Goal: Transaction & Acquisition: Purchase product/service

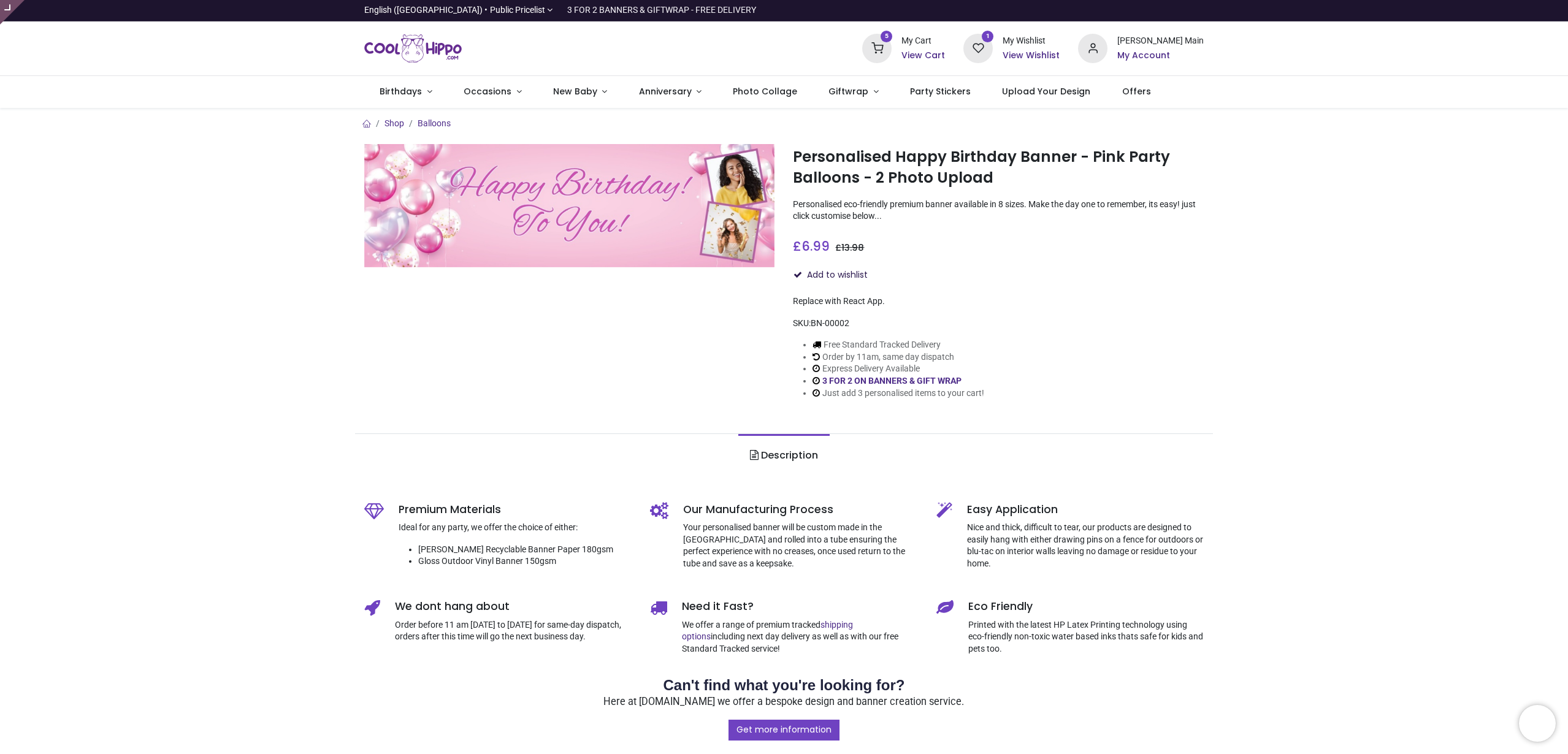
type input "**********"
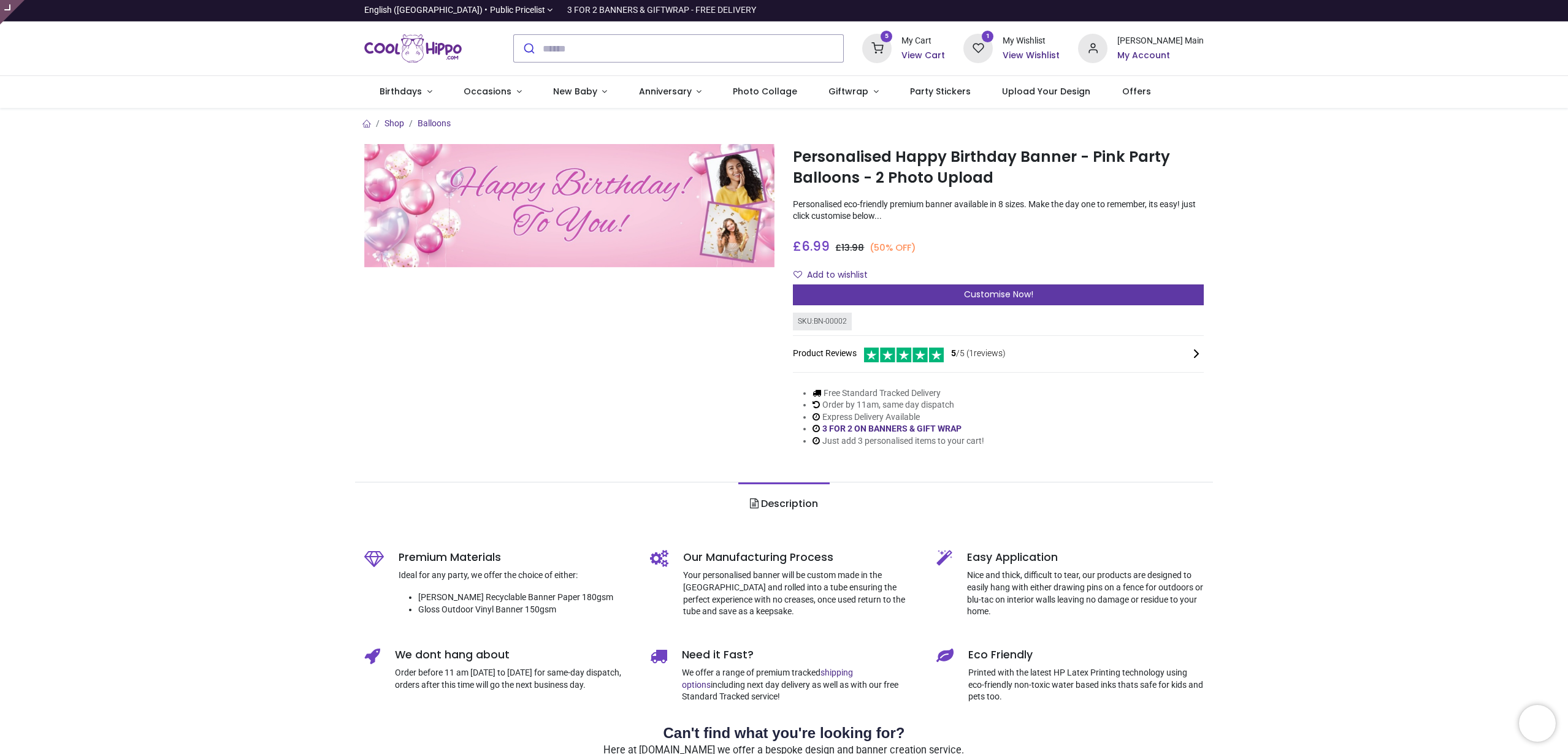
click at [861, 299] on div "Customise Now!" at bounding box center [998, 295] width 411 height 21
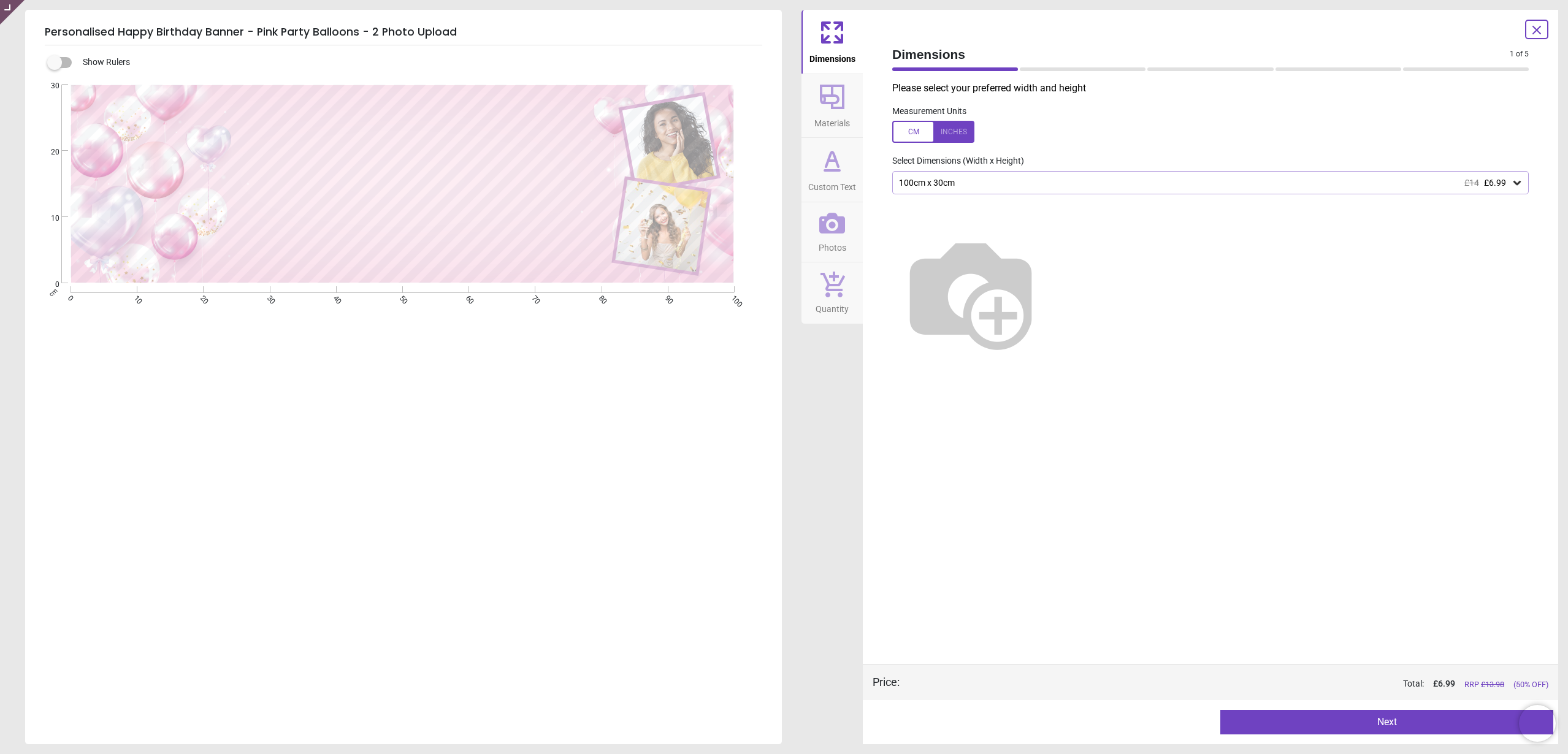
click at [836, 226] on icon at bounding box center [832, 223] width 26 height 26
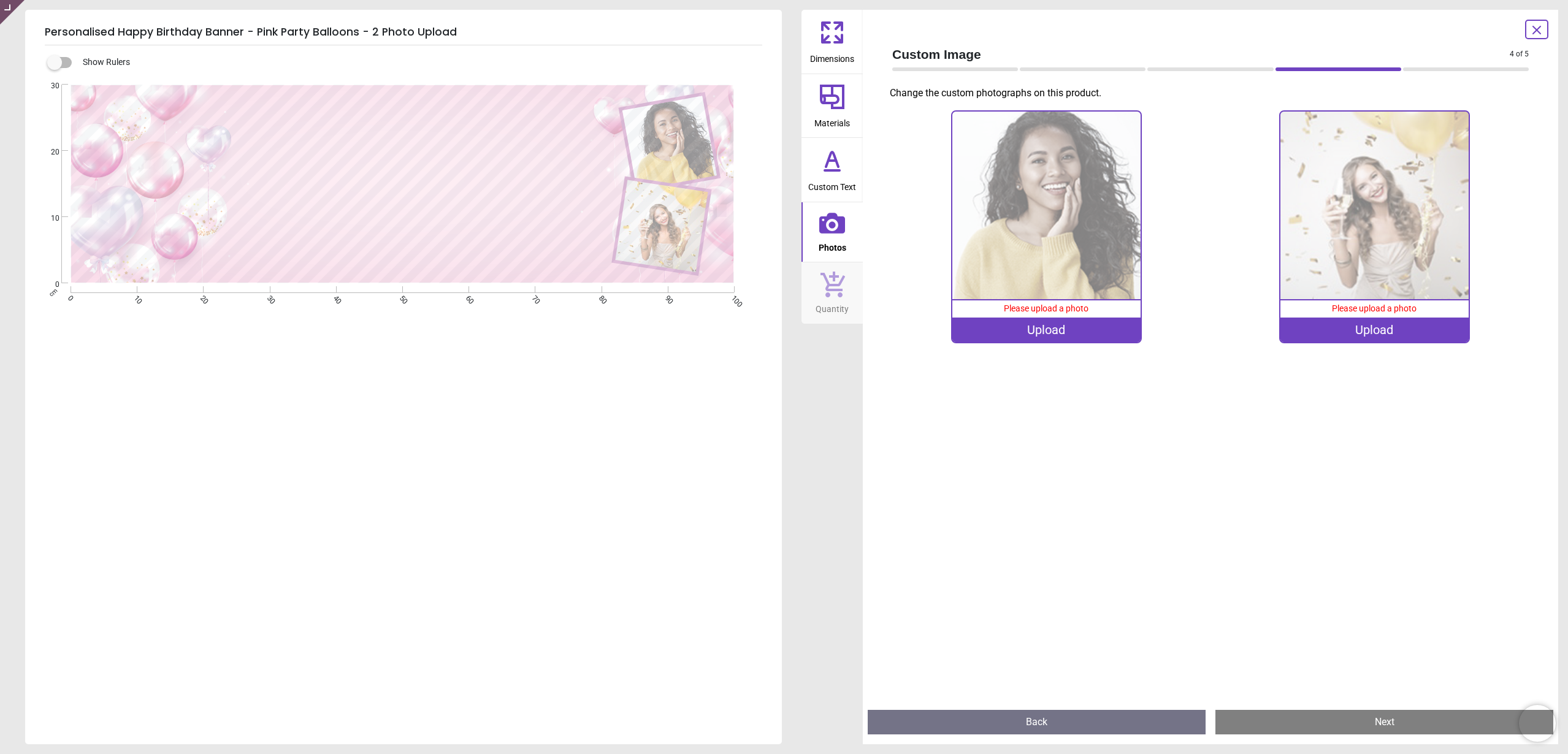
click at [1021, 184] on img at bounding box center [1046, 205] width 188 height 188
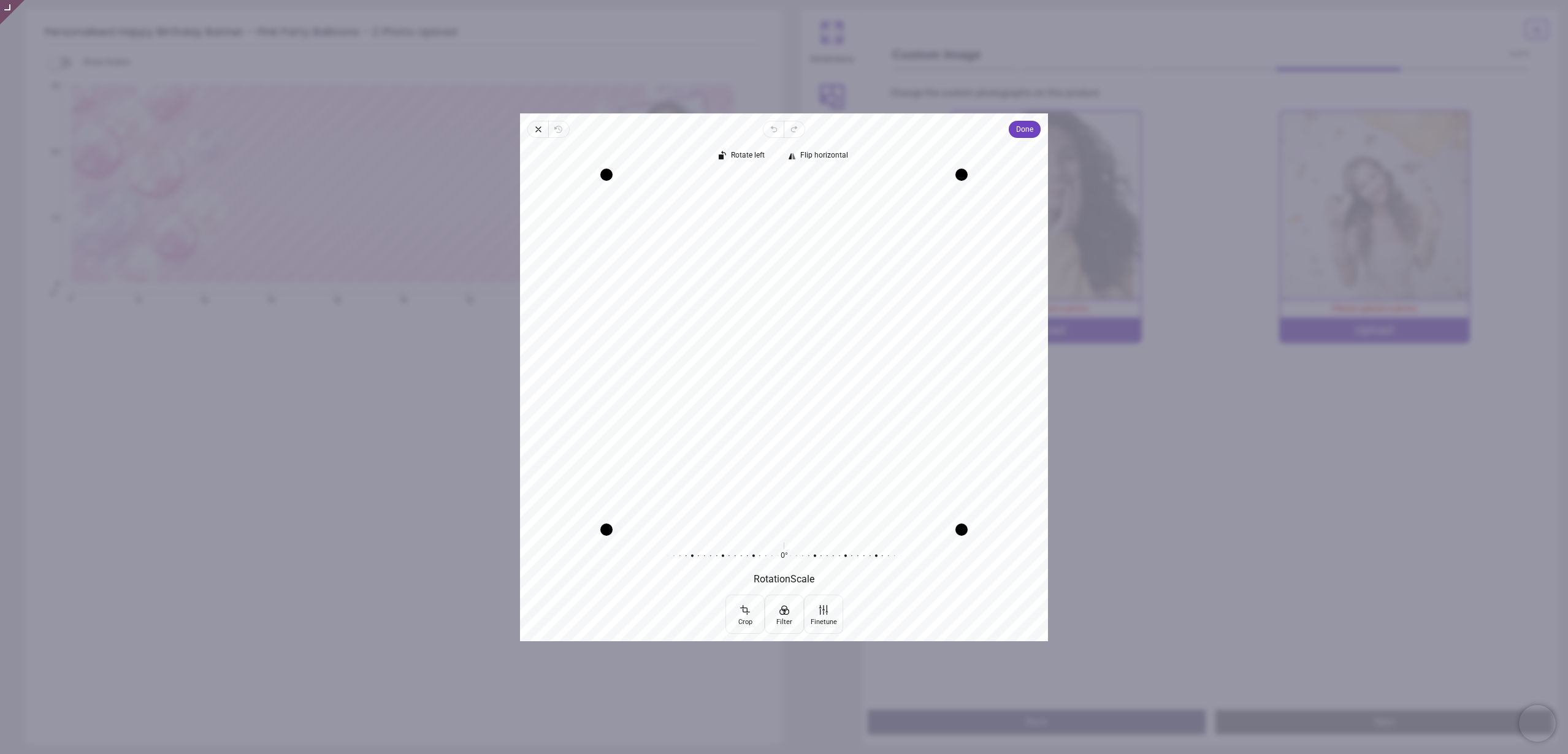
click at [1028, 132] on span "Done" at bounding box center [1025, 129] width 17 height 15
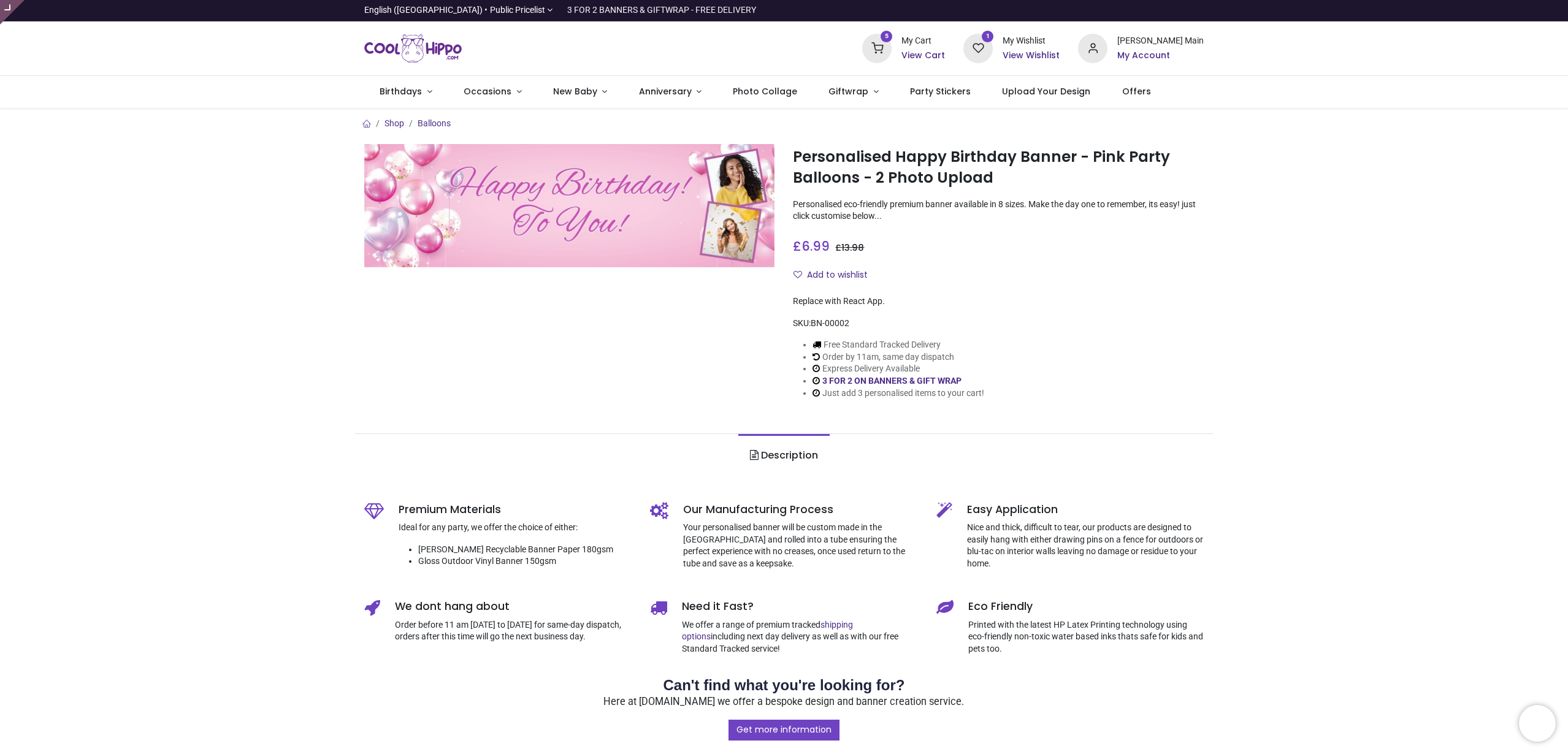
type input "**********"
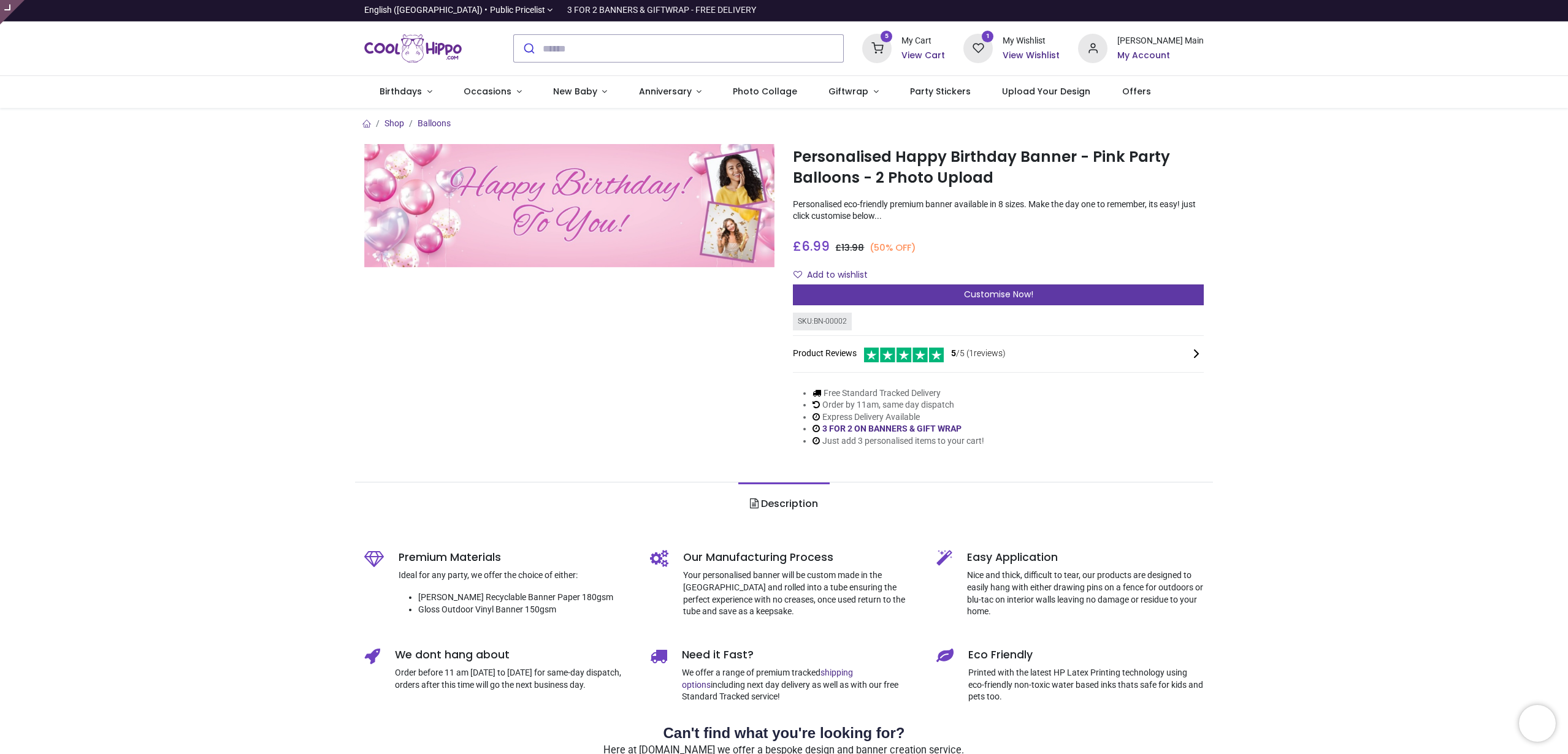
click at [906, 292] on div "Customise Now!" at bounding box center [998, 295] width 411 height 21
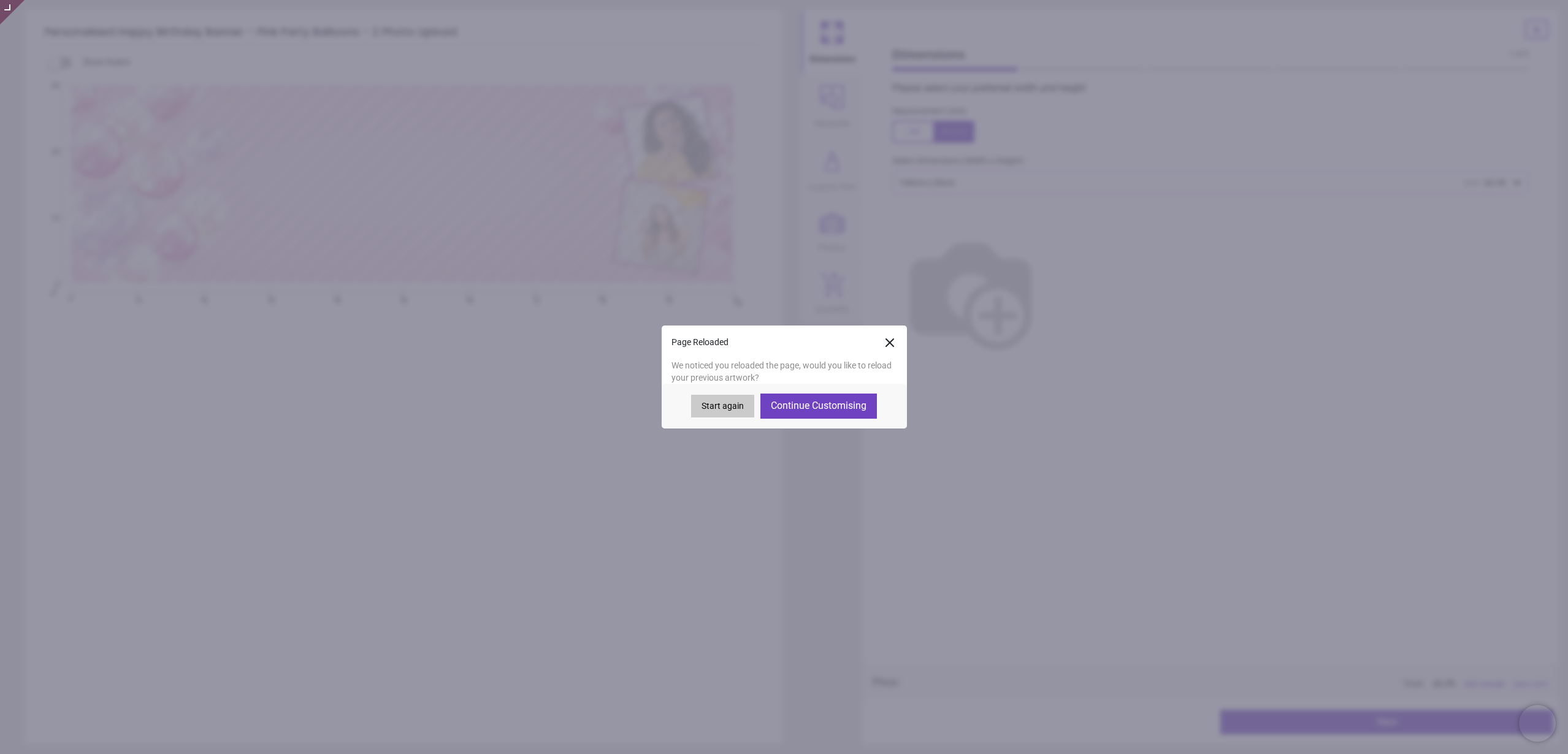
click at [720, 408] on button "Start again" at bounding box center [723, 407] width 63 height 23
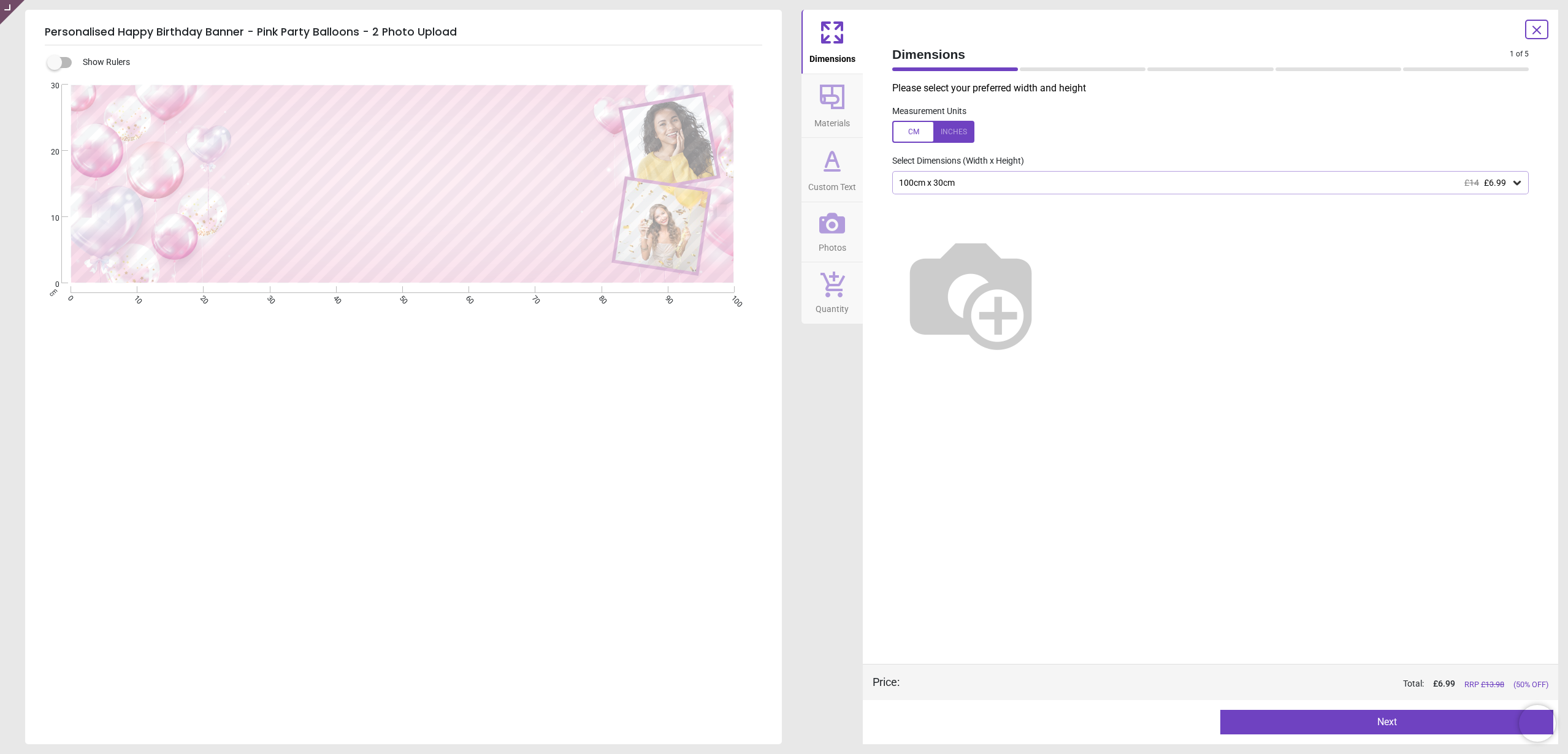
click at [851, 258] on button "Photos" at bounding box center [832, 232] width 62 height 60
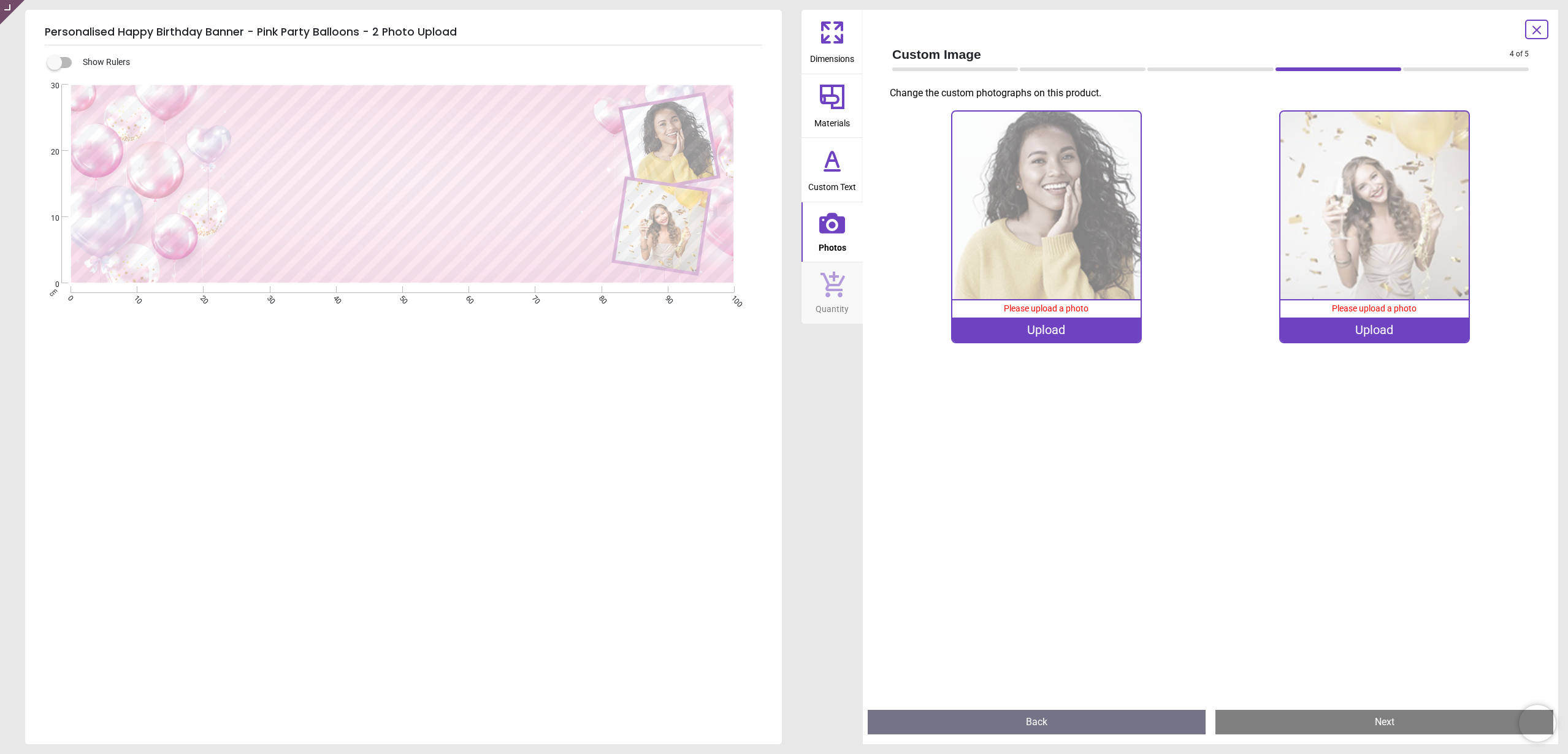
click at [985, 201] on img at bounding box center [1046, 205] width 188 height 188
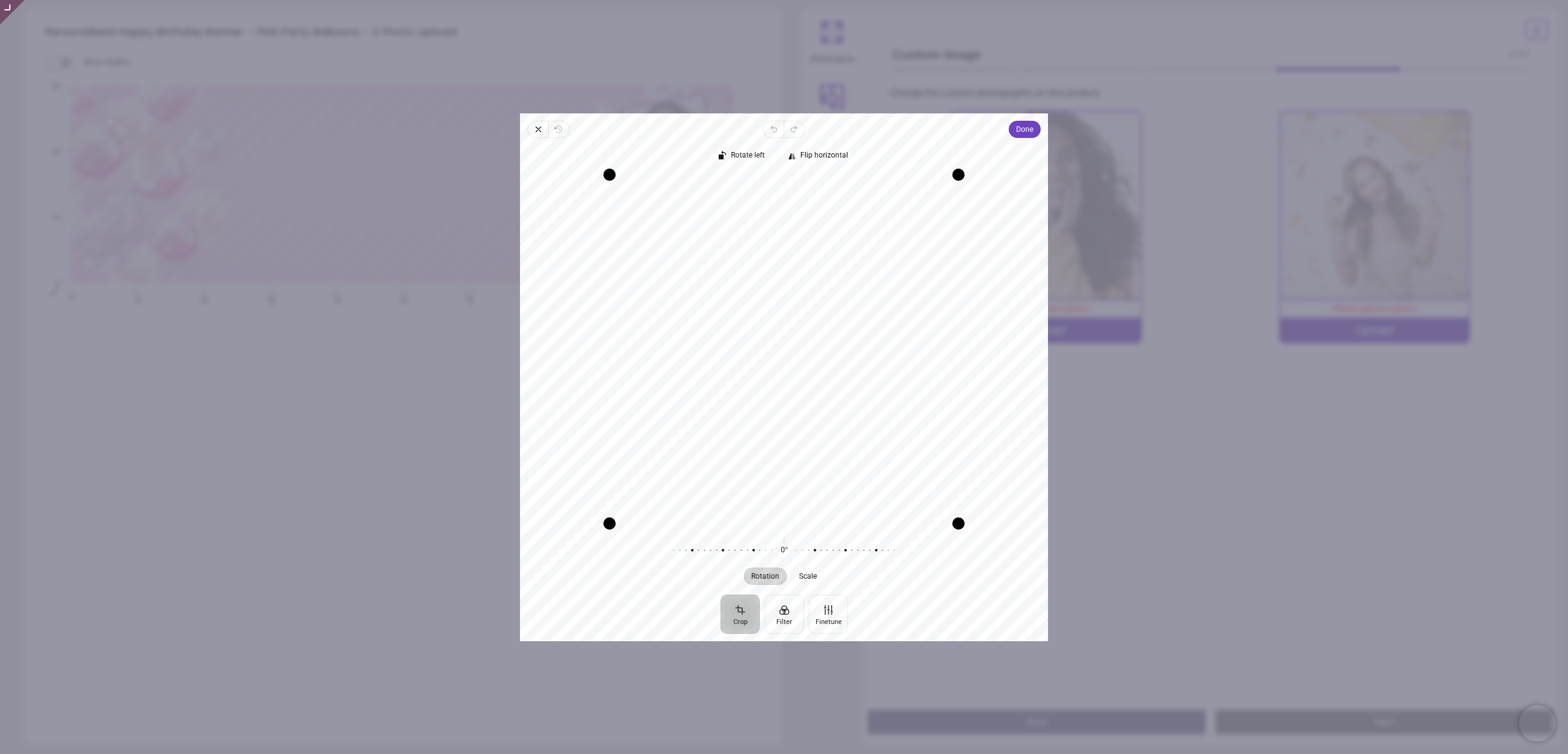
click at [536, 116] on div "Close Revert Undo Redo Done Crop Filter Finetune Rotate left Flip horizontal Re…" at bounding box center [784, 377] width 528 height 528
click at [543, 129] on icon "button" at bounding box center [538, 129] width 10 height 10
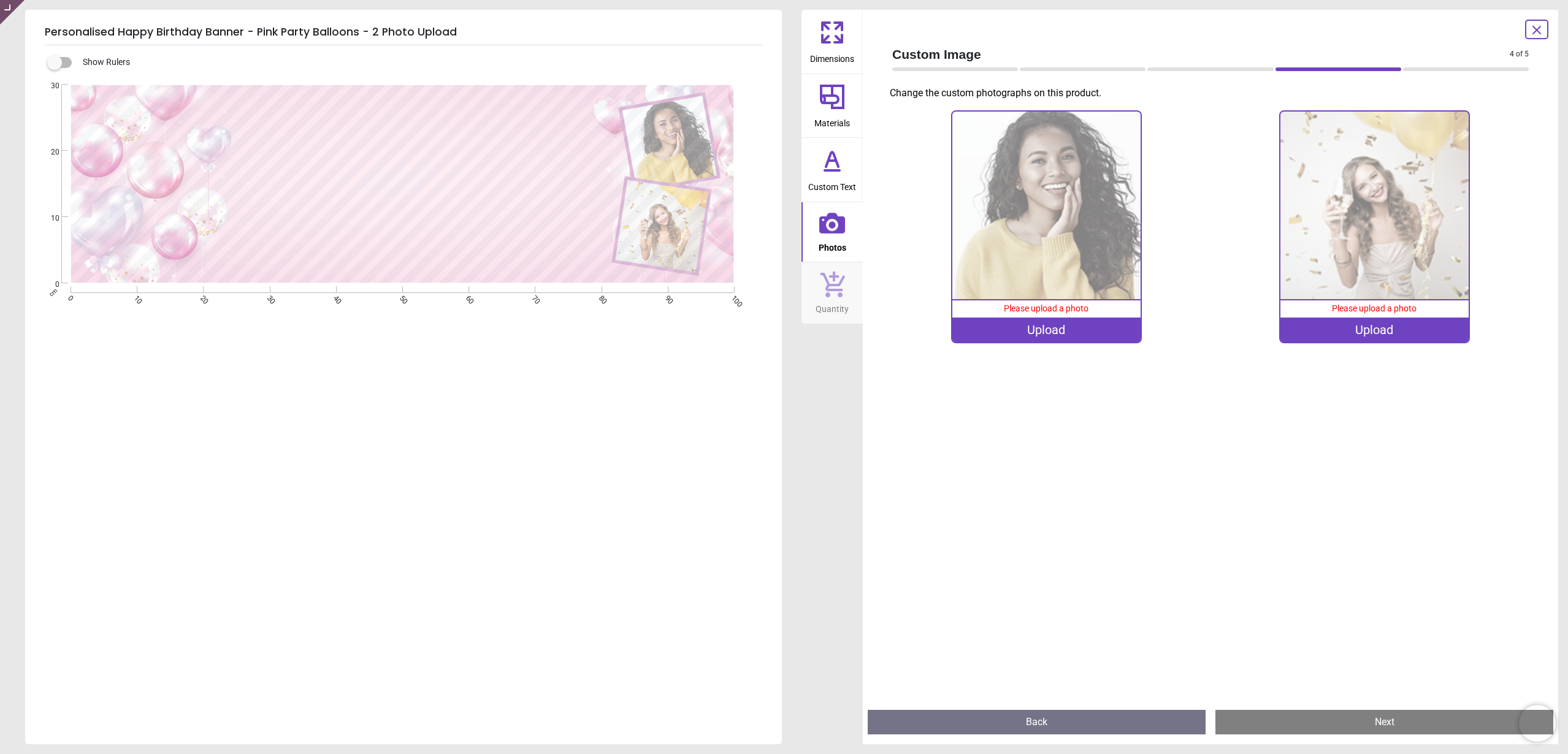
click at [964, 211] on img at bounding box center [1046, 205] width 188 height 188
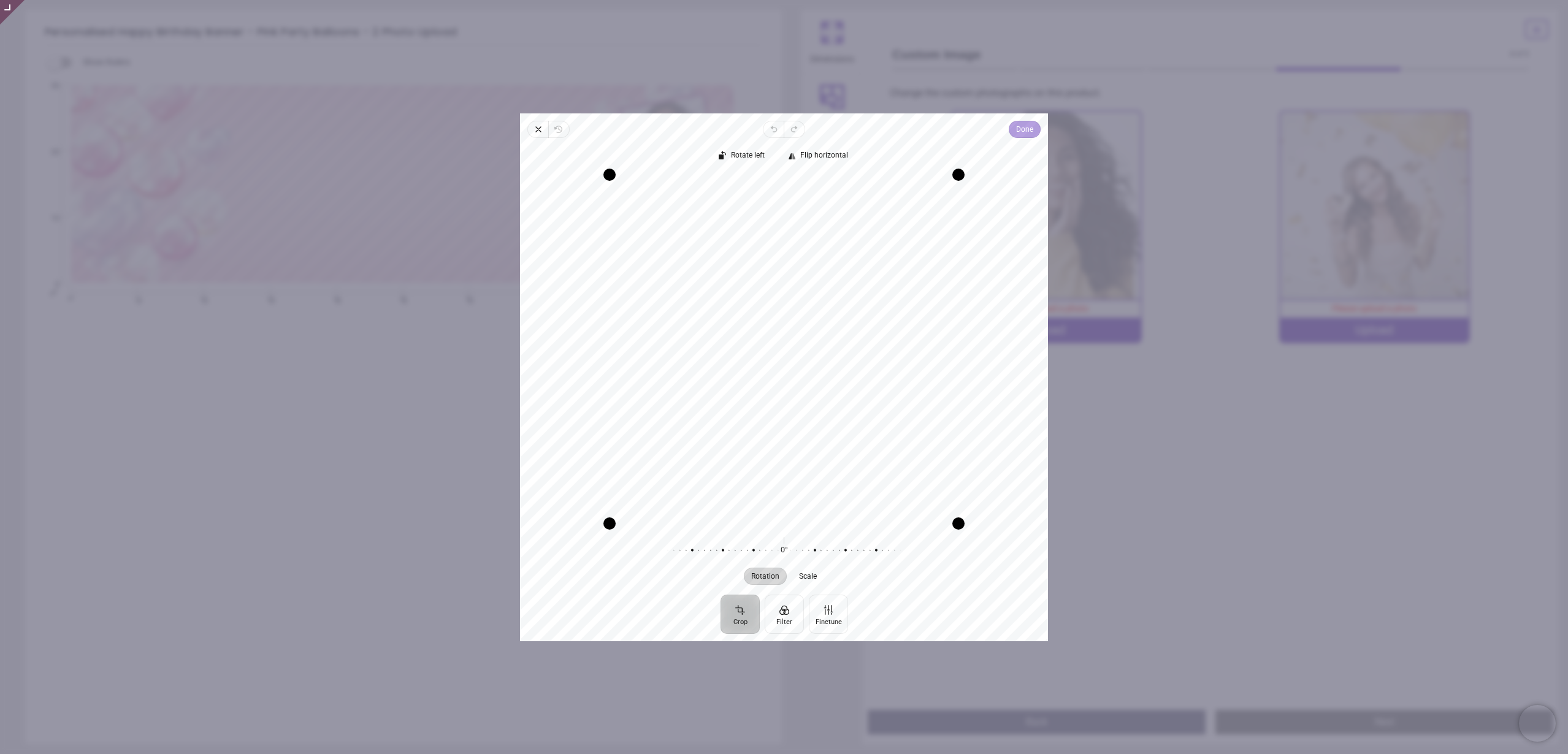
click at [1025, 127] on span "Done" at bounding box center [1025, 129] width 17 height 15
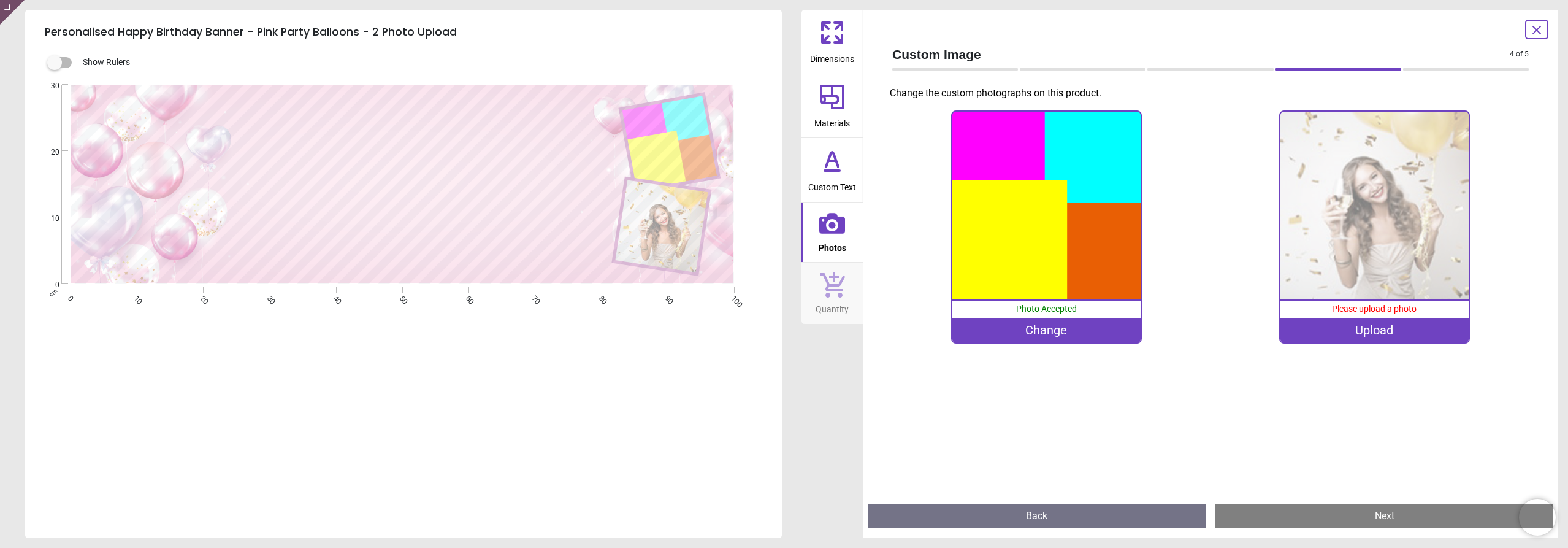
click at [561, 337] on div ".cls-1 { fill: none; } .cls-1, .cls-2 { stroke-width: 0px; } .cls-3 { clip-path…" at bounding box center [402, 248] width 754 height 329
